Goal: Information Seeking & Learning: Learn about a topic

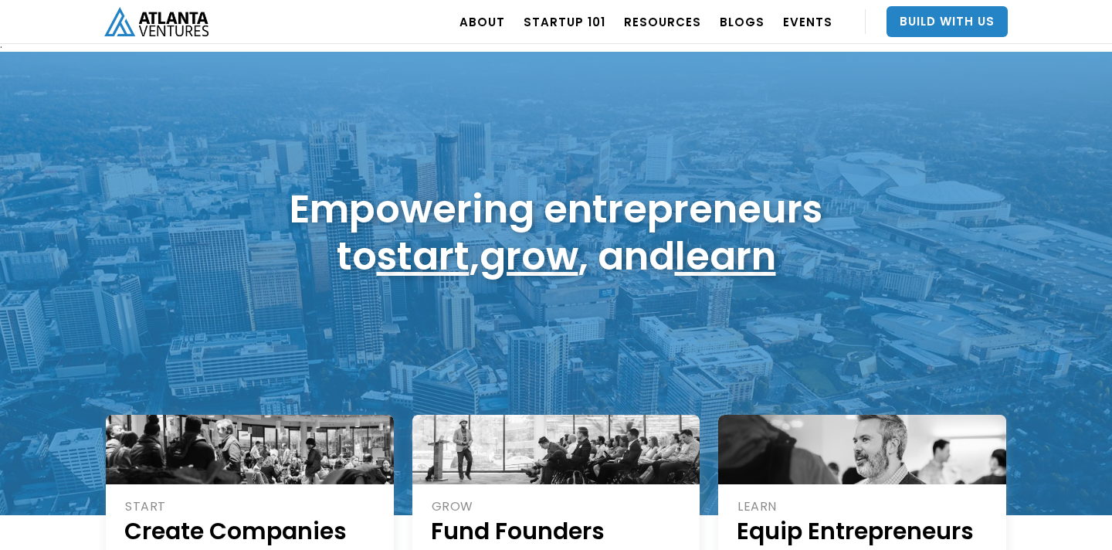
scroll to position [5, 0]
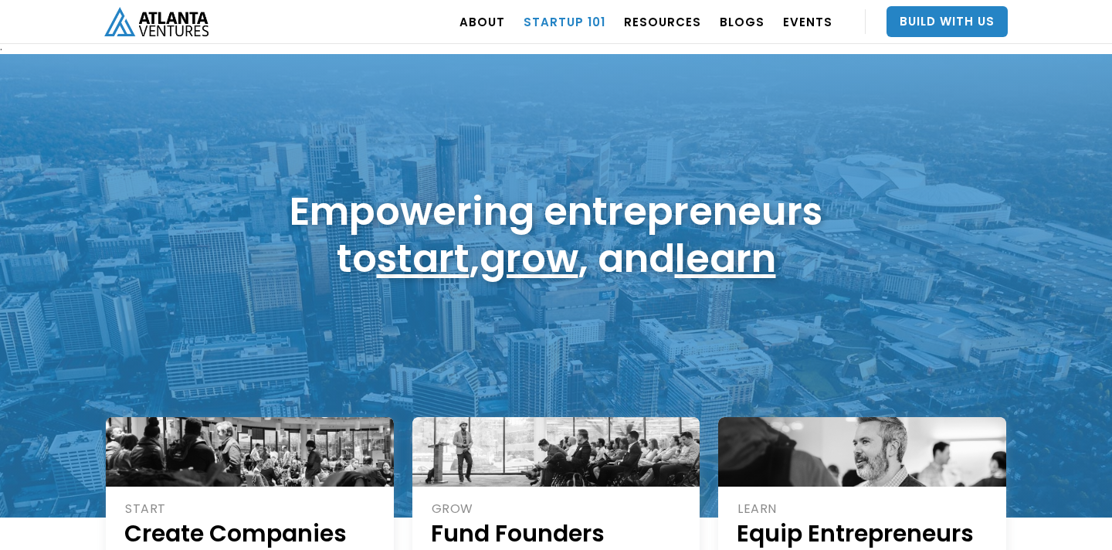
click at [603, 22] on link "Startup 101" at bounding box center [565, 21] width 82 height 43
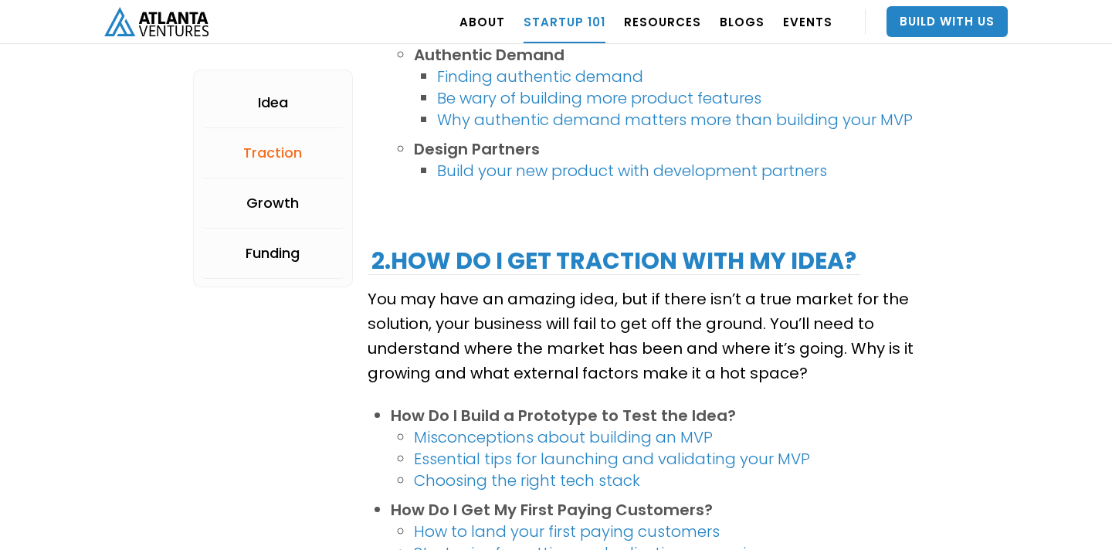
scroll to position [1410, 0]
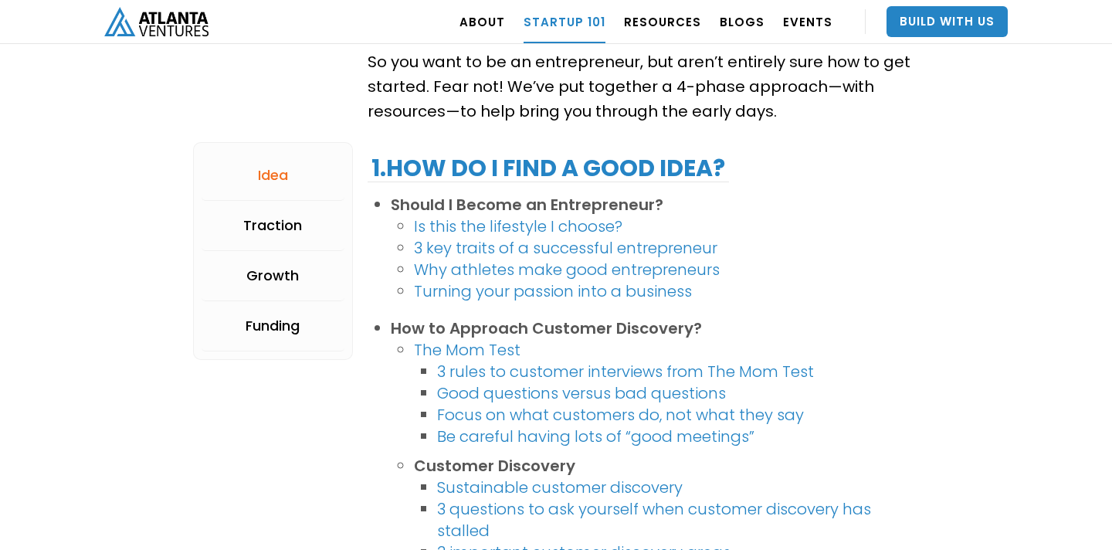
click at [568, 220] on link "Is this the lifestyle I choose?" at bounding box center [518, 226] width 209 height 22
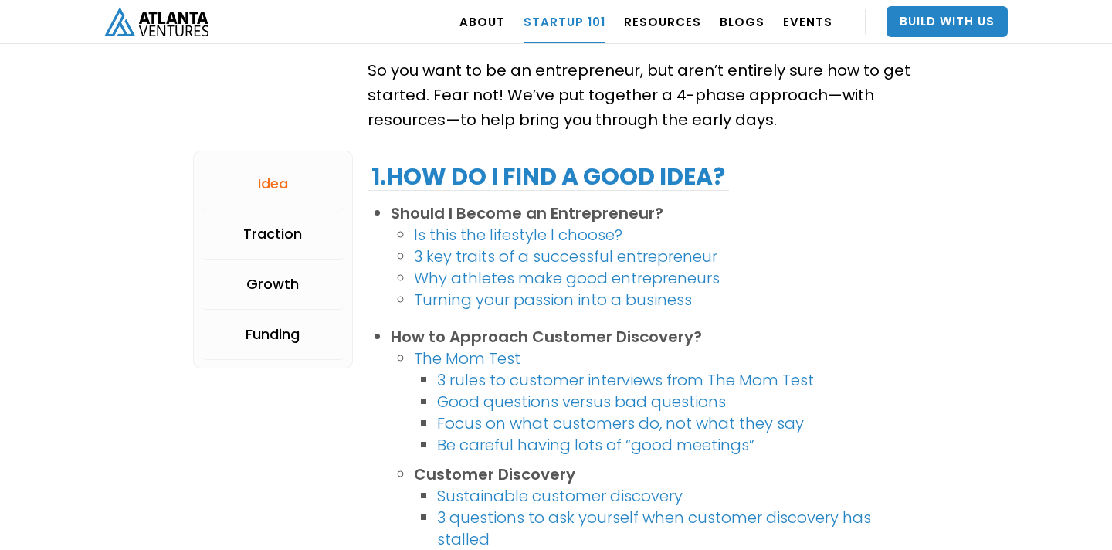
scroll to position [275, 0]
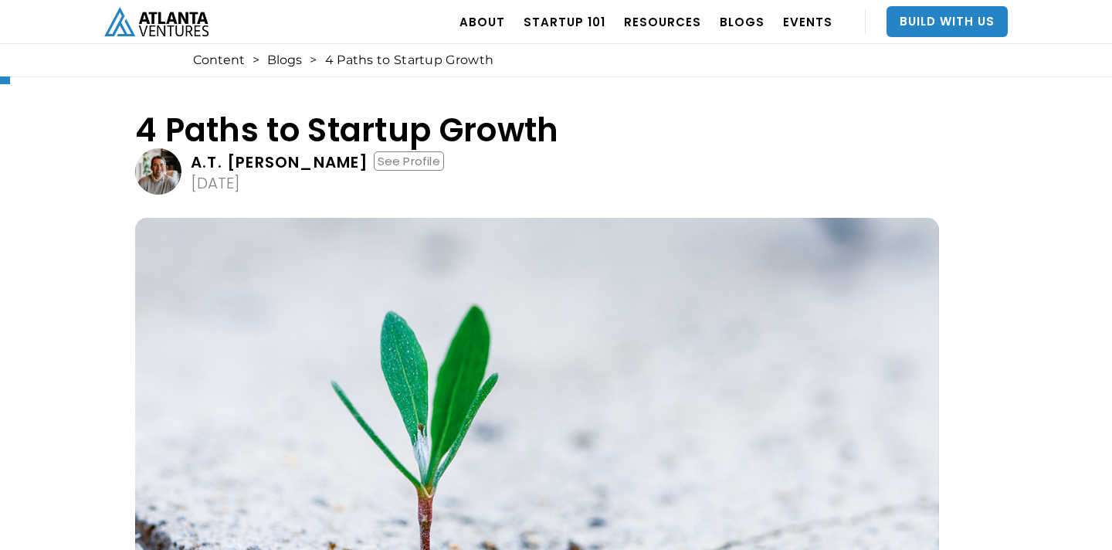
scroll to position [28, 0]
click at [280, 63] on link "Blogs" at bounding box center [284, 60] width 35 height 15
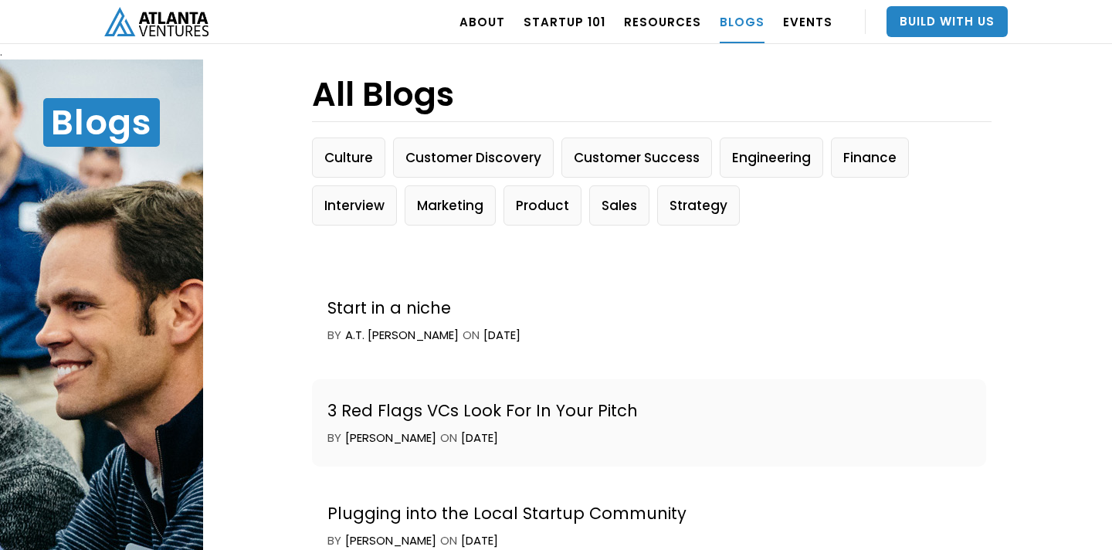
scroll to position [1138, 0]
click at [640, 159] on button "Customer Success" at bounding box center [637, 157] width 151 height 40
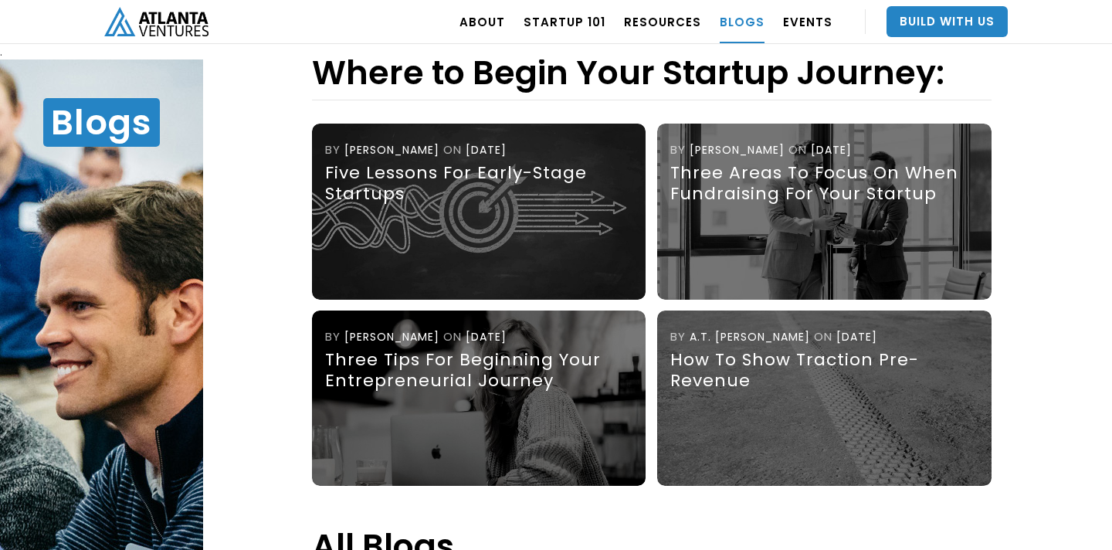
scroll to position [643, 0]
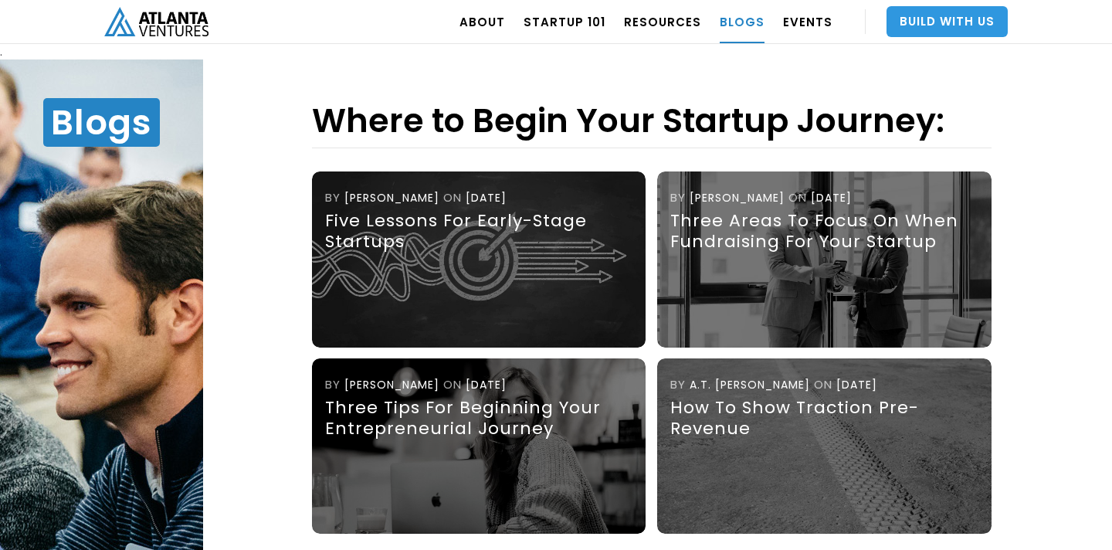
click at [968, 23] on link "Build With Us" at bounding box center [947, 21] width 121 height 31
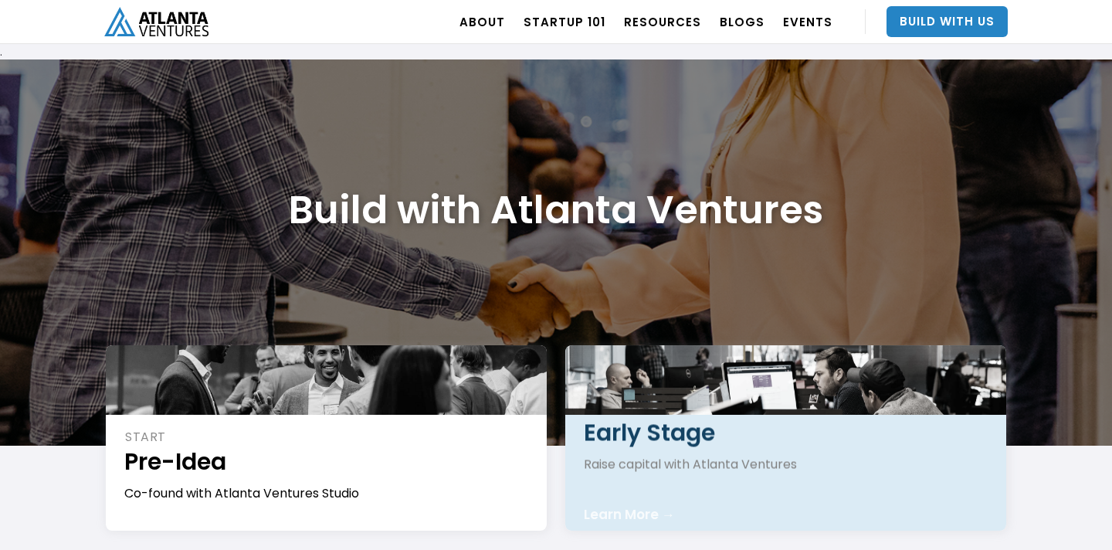
scroll to position [9, 0]
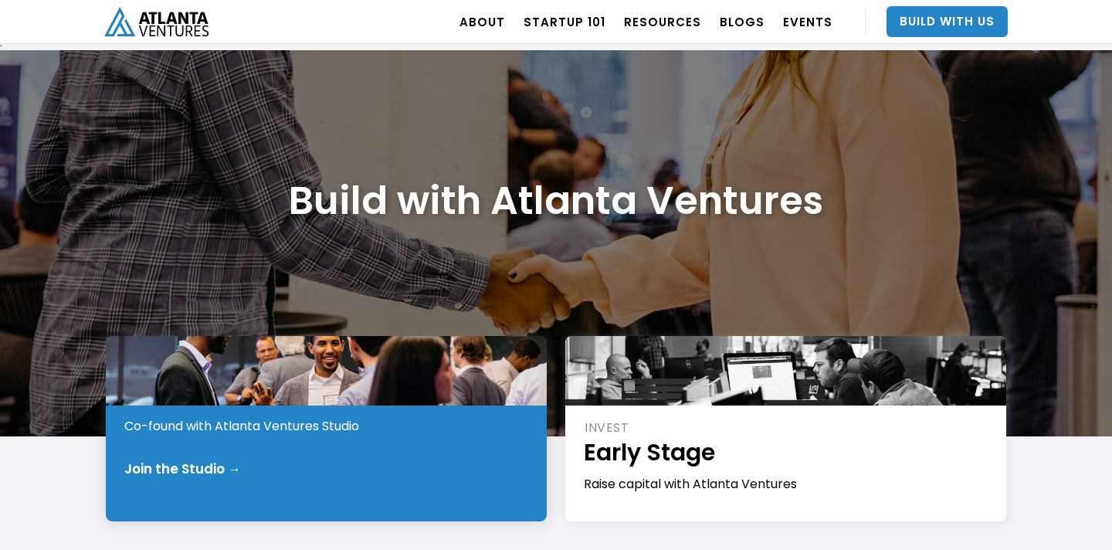
click at [310, 378] on div at bounding box center [326, 371] width 441 height 70
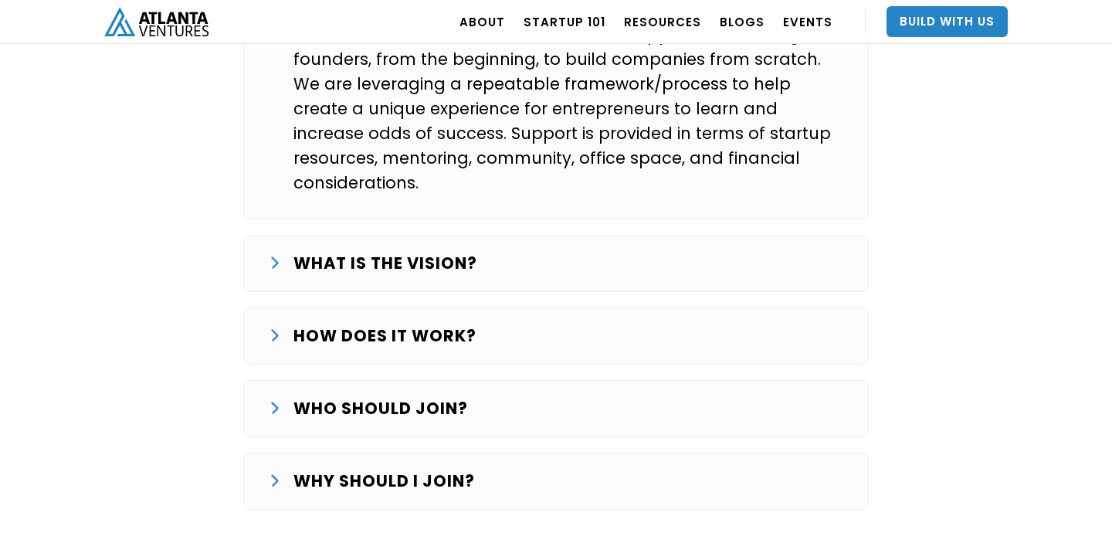
scroll to position [2703, 0]
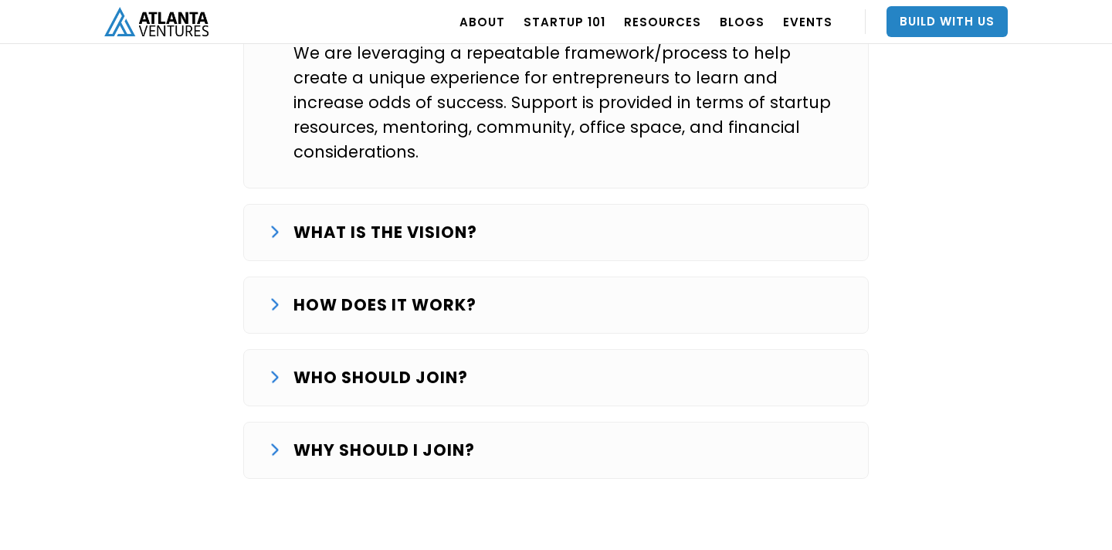
click at [443, 294] on strong "HOW DOES IT WORK?" at bounding box center [385, 305] width 183 height 22
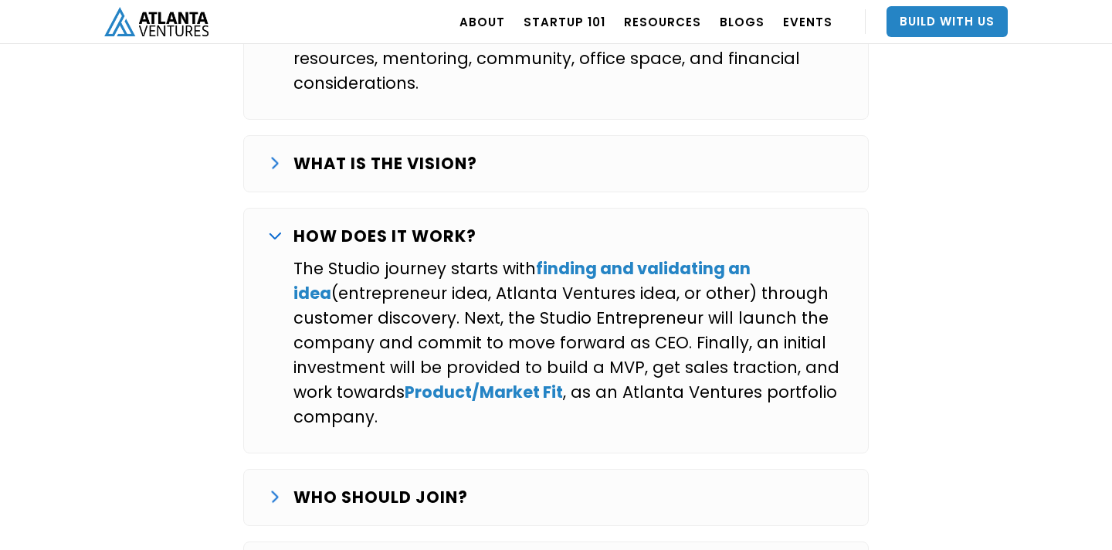
scroll to position [2776, 0]
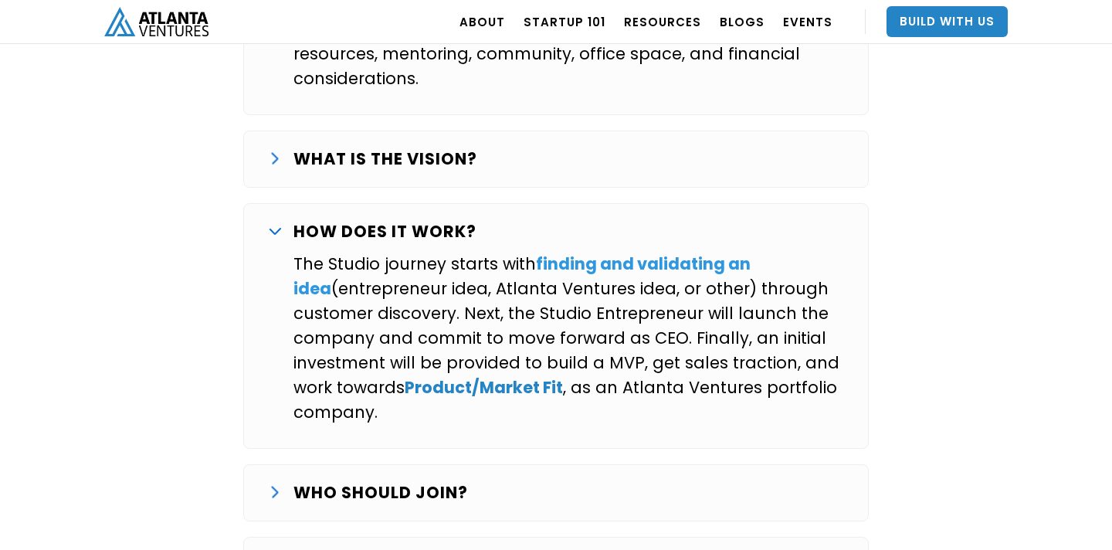
click at [610, 253] on strong "finding and validating an idea" at bounding box center [522, 276] width 457 height 47
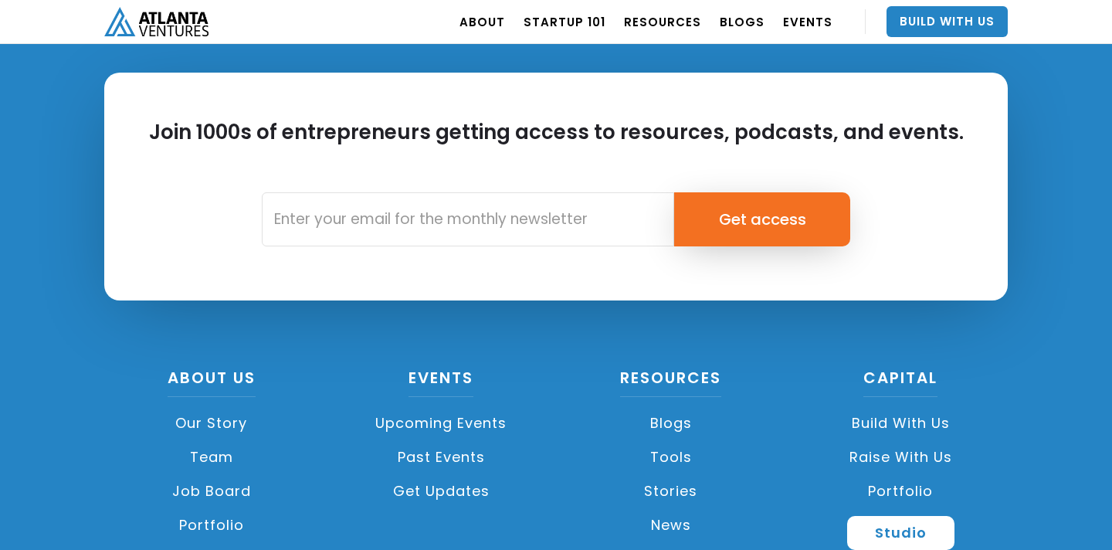
scroll to position [1257, 0]
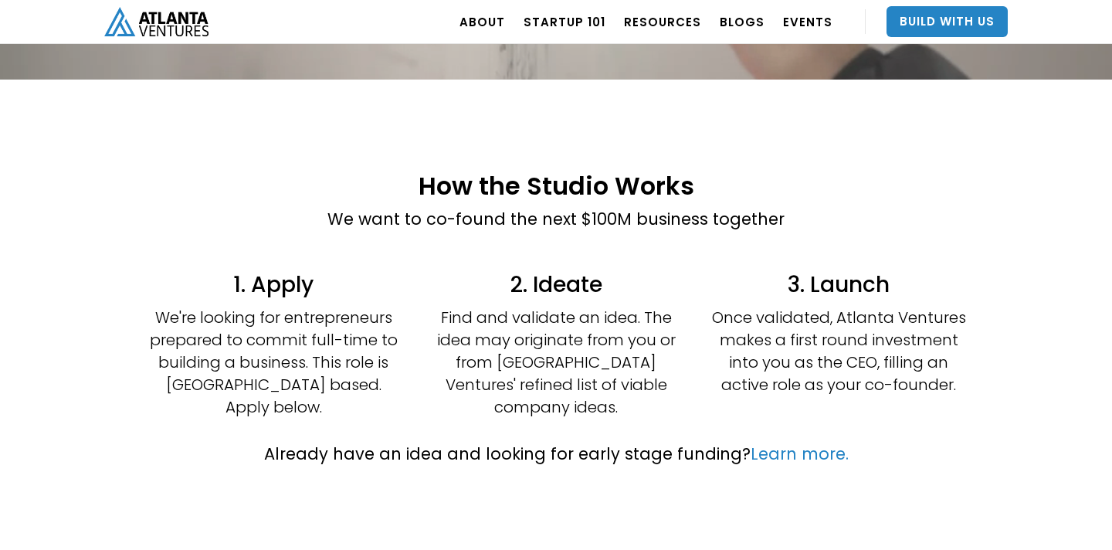
scroll to position [306, 0]
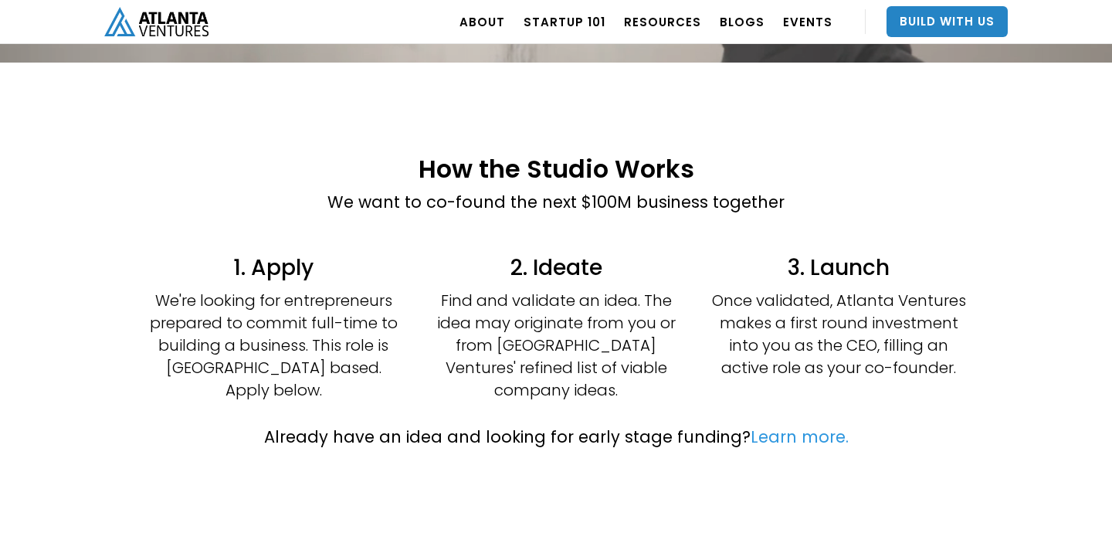
click at [802, 426] on link "Learn more." at bounding box center [800, 437] width 98 height 22
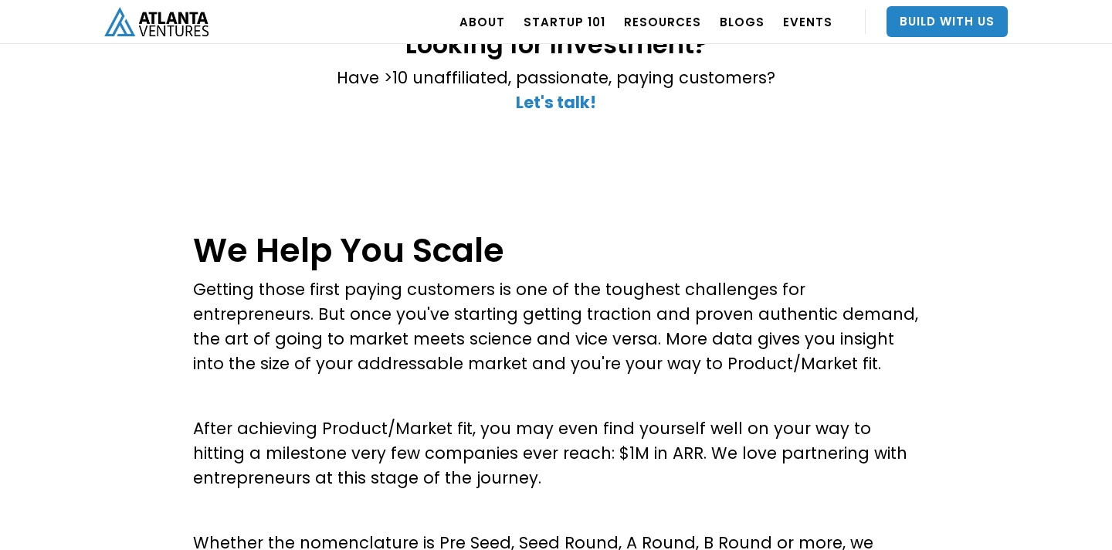
scroll to position [443, 0]
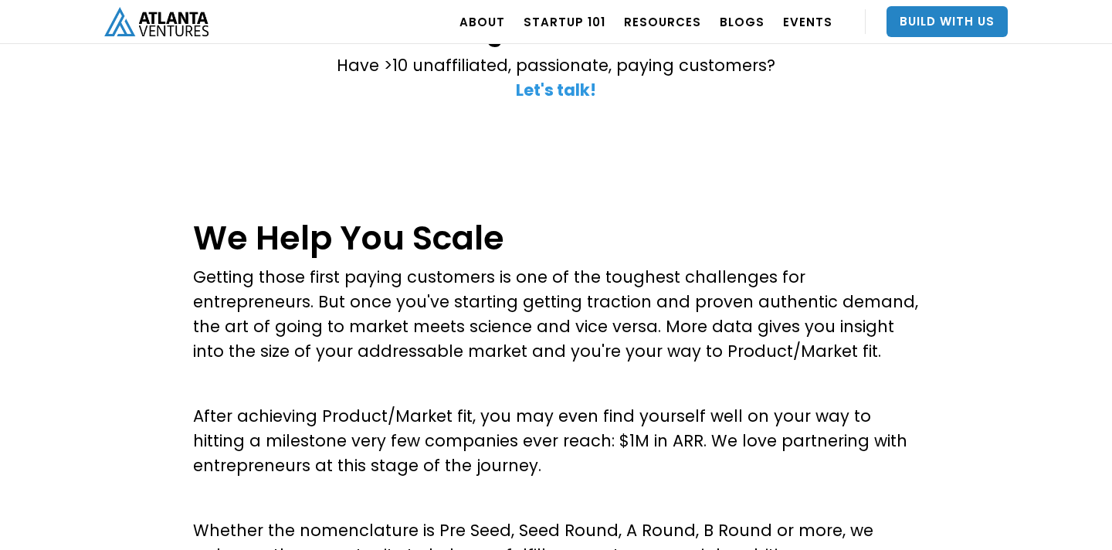
click at [571, 97] on strong "Let's talk!" at bounding box center [556, 90] width 80 height 22
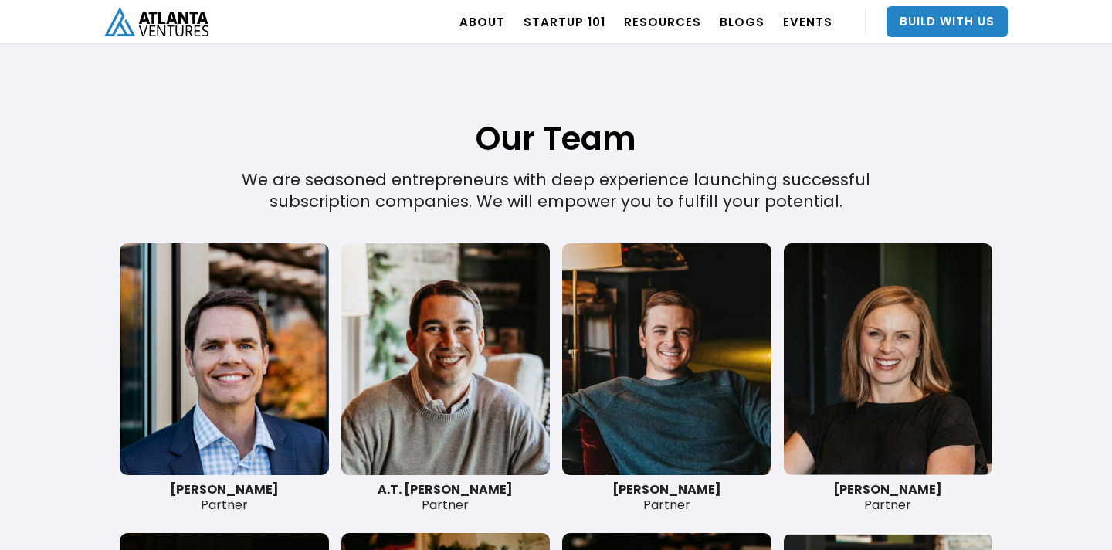
scroll to position [3310, 0]
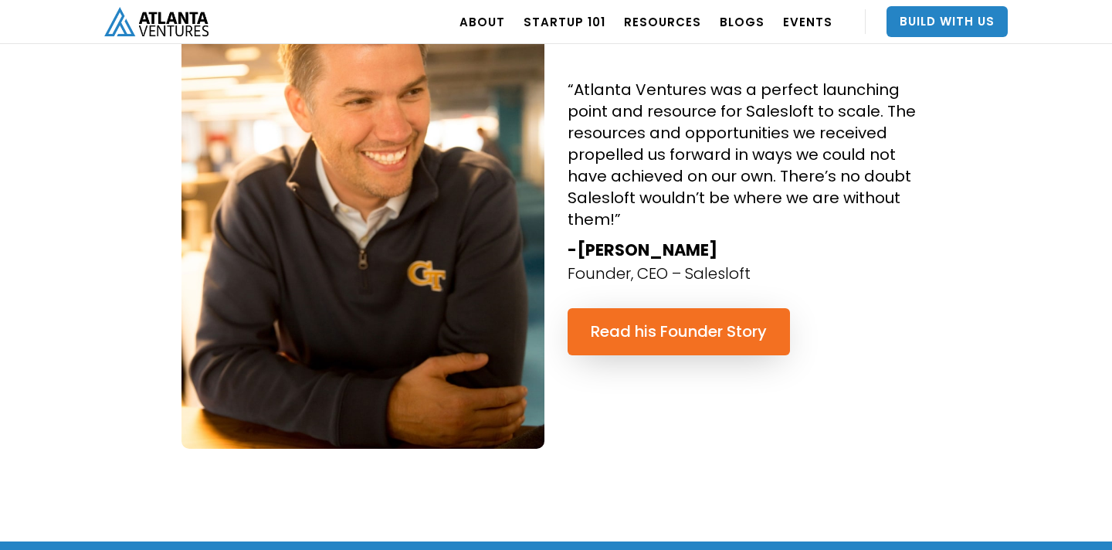
scroll to position [1616, 0]
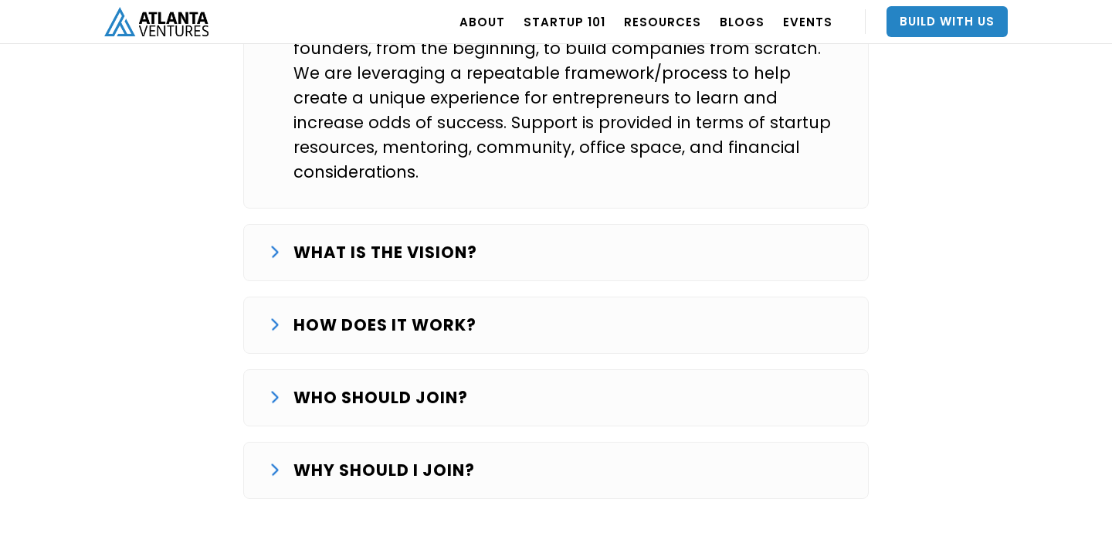
scroll to position [2661, 0]
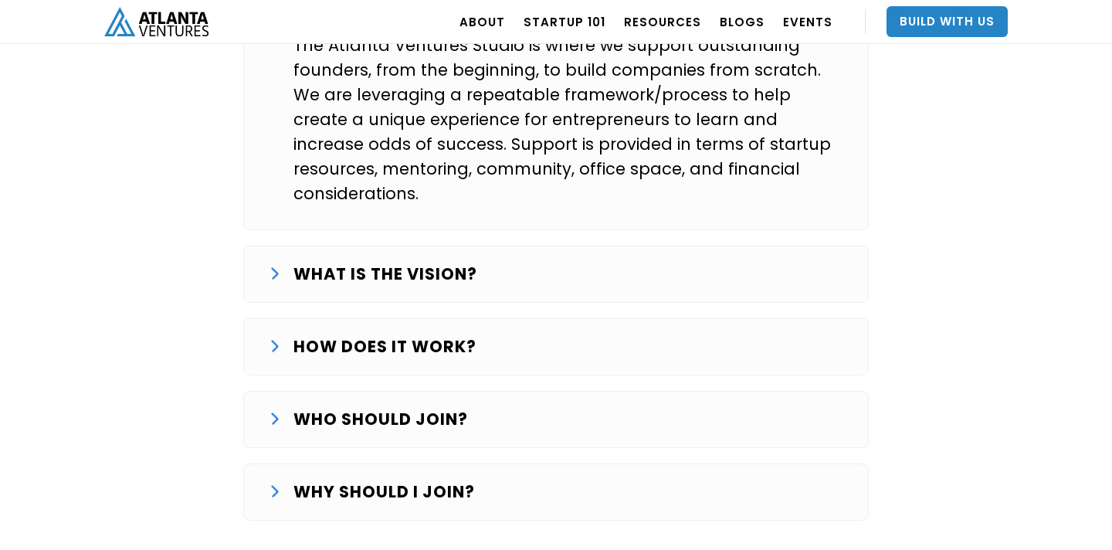
click at [400, 391] on div "WHO SHOULD JOIN? We are looking for entrepreneurs that want to commit full-time…" at bounding box center [556, 419] width 626 height 57
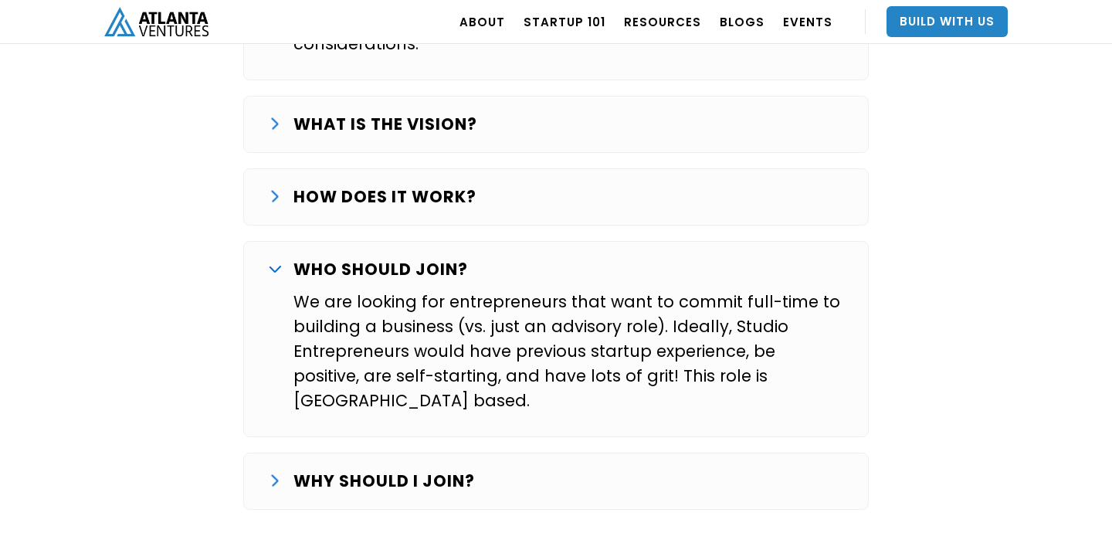
scroll to position [2827, 0]
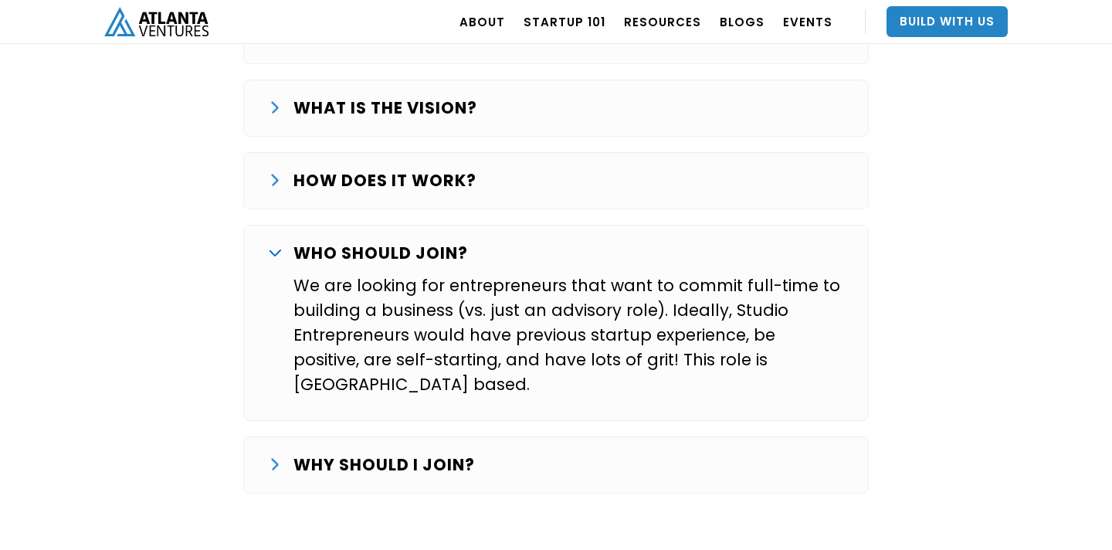
click at [484, 241] on div "WHO SHOULD JOIN?" at bounding box center [556, 253] width 575 height 25
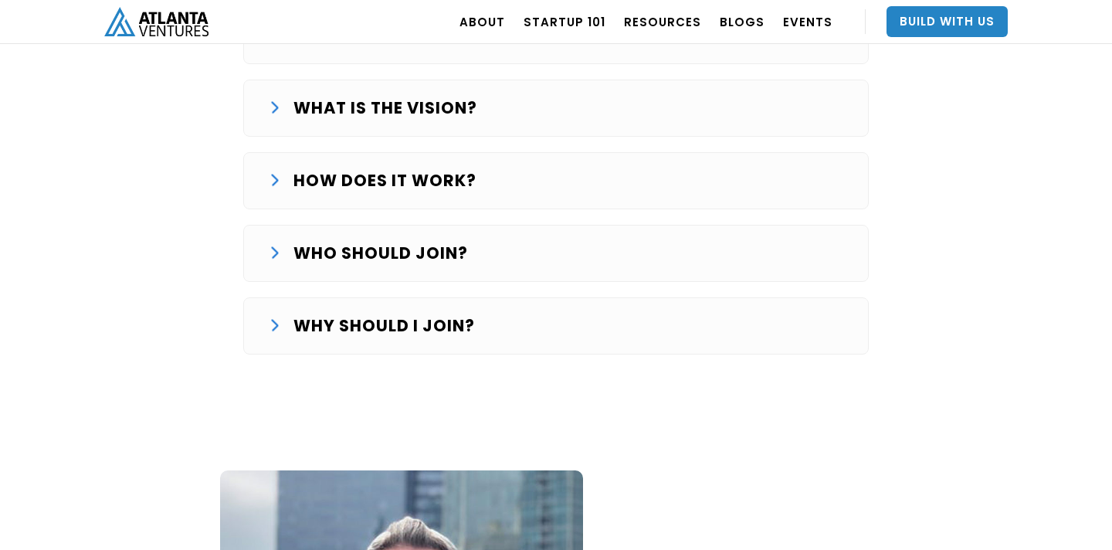
click at [454, 314] on strong "WHY SHOULD I JOIN?" at bounding box center [385, 325] width 182 height 22
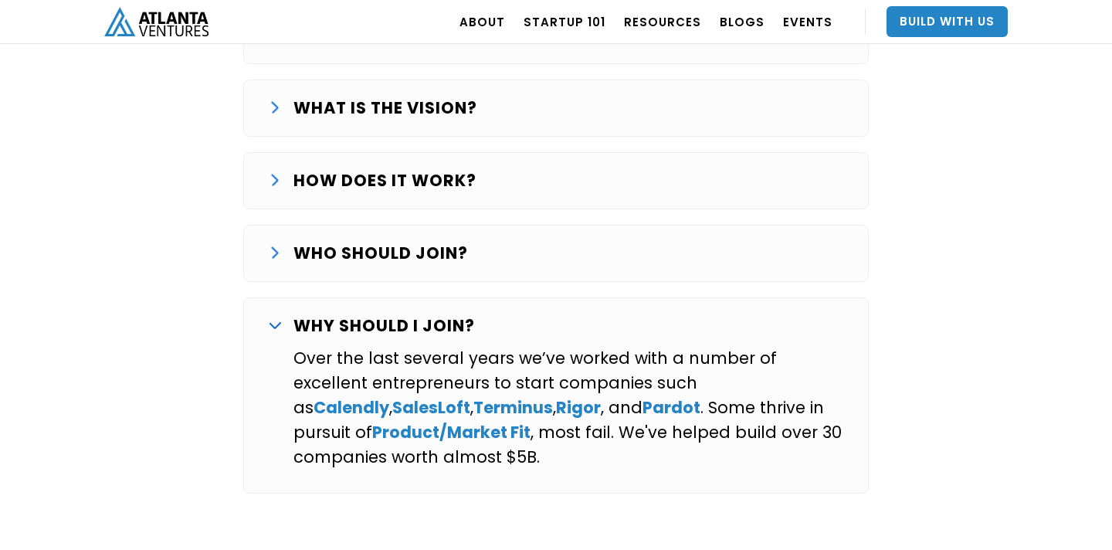
click at [454, 314] on strong "WHY SHOULD I JOIN?" at bounding box center [385, 325] width 182 height 22
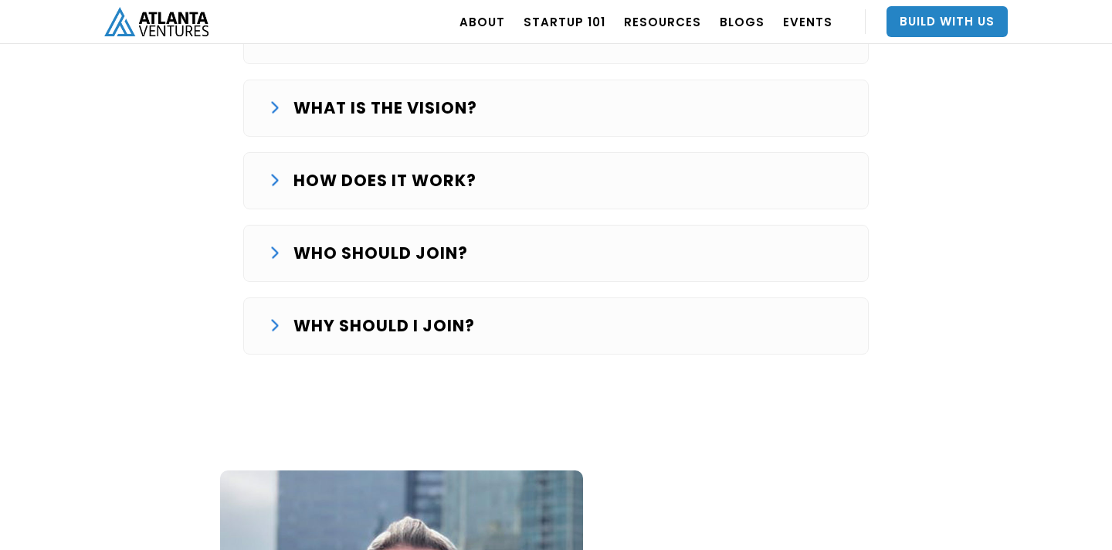
click at [428, 169] on strong "HOW DOES IT WORK?" at bounding box center [385, 180] width 183 height 22
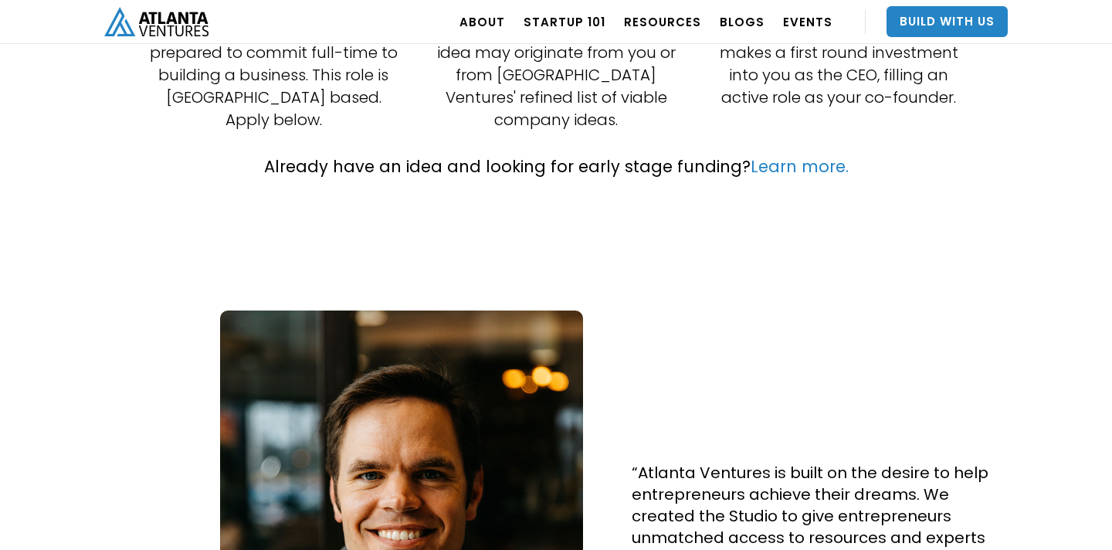
scroll to position [585, 0]
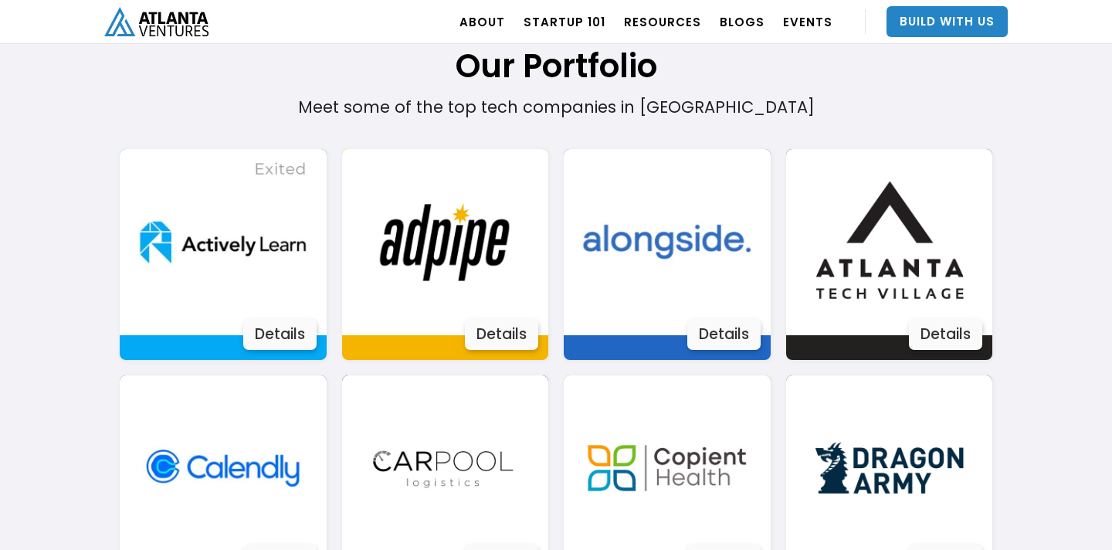
scroll to position [1031, 0]
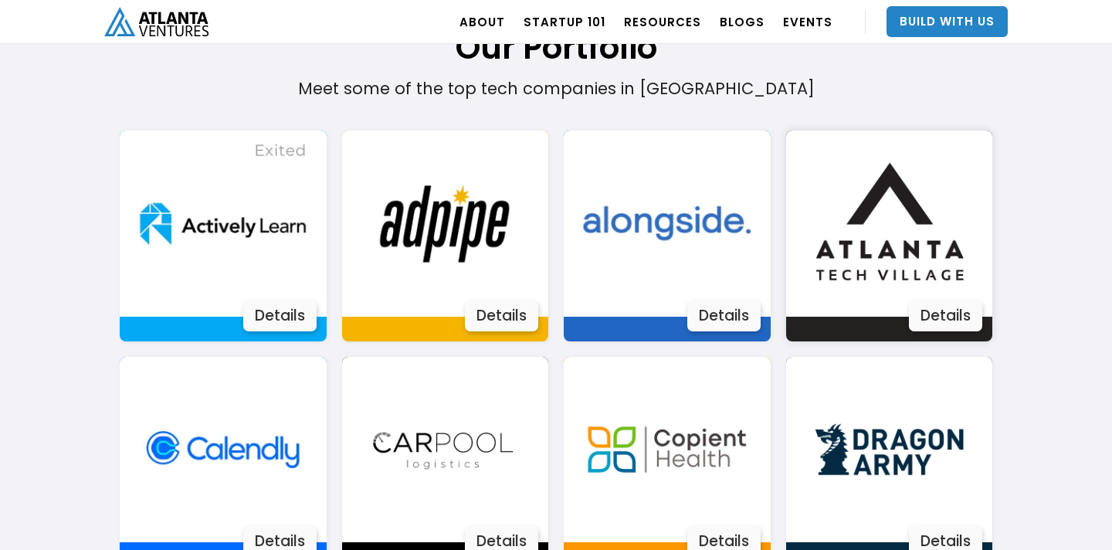
click at [924, 307] on div "Details" at bounding box center [945, 315] width 73 height 31
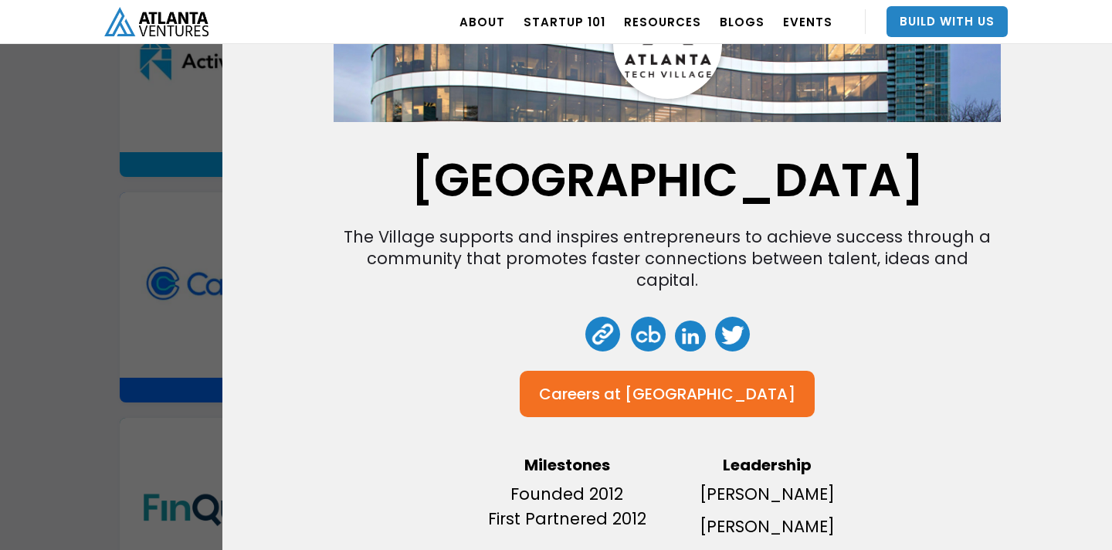
scroll to position [0, 0]
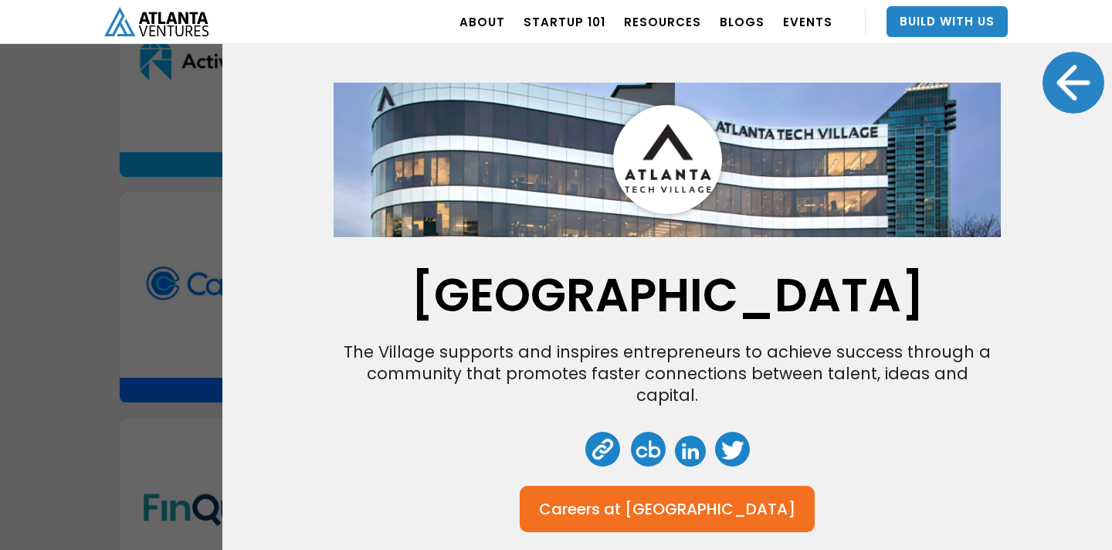
click at [1067, 73] on div at bounding box center [1074, 83] width 62 height 62
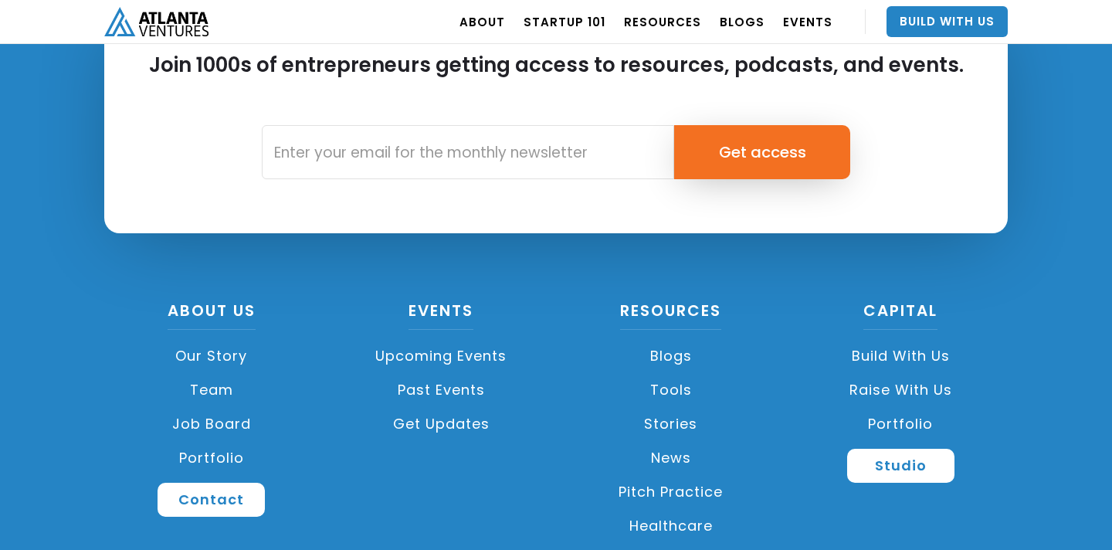
scroll to position [5807, 0]
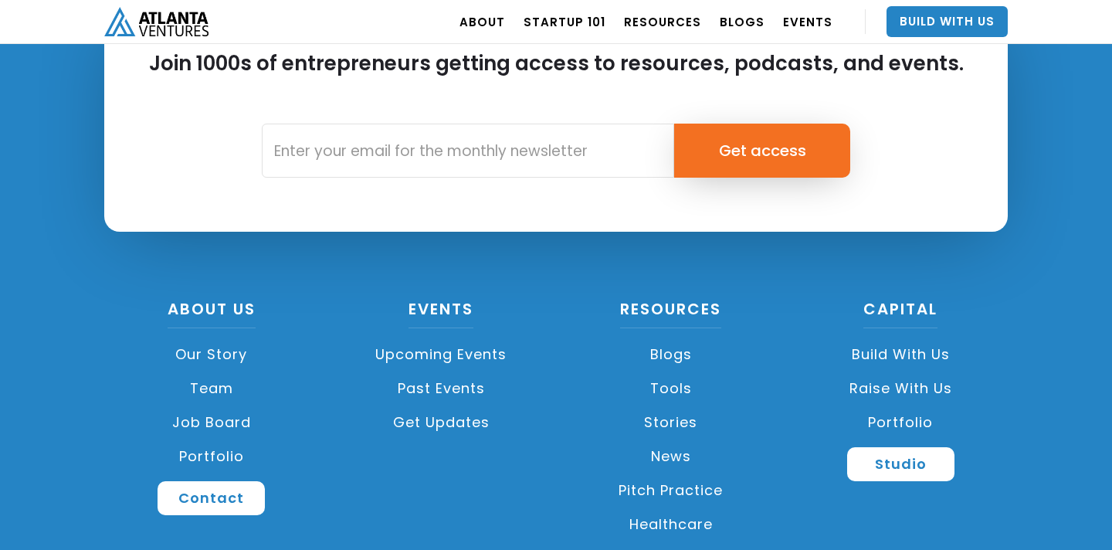
click at [921, 389] on link "Raise with Us" at bounding box center [901, 389] width 215 height 34
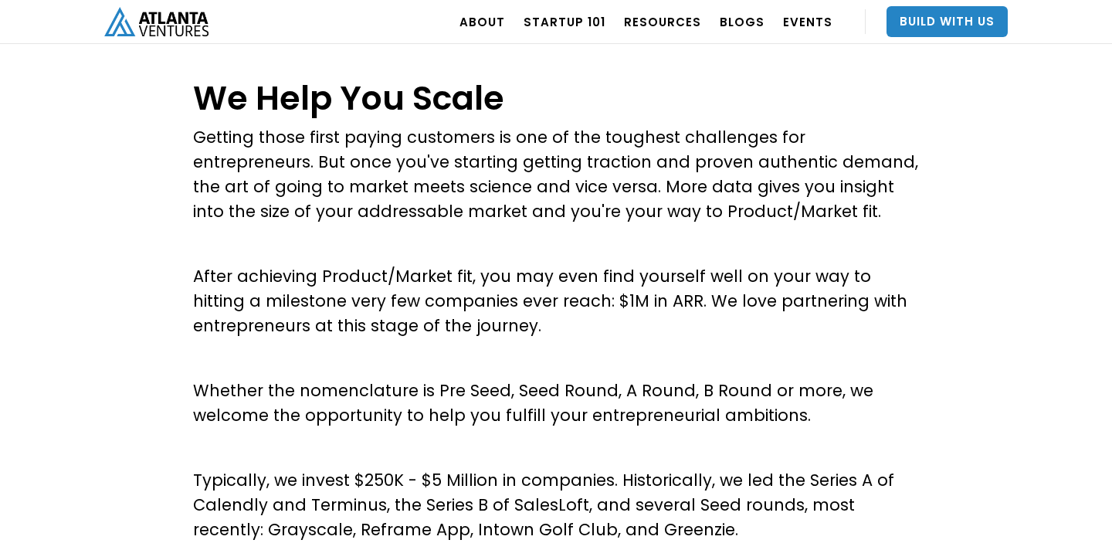
scroll to position [585, 0]
